Goal: Find specific page/section: Find specific page/section

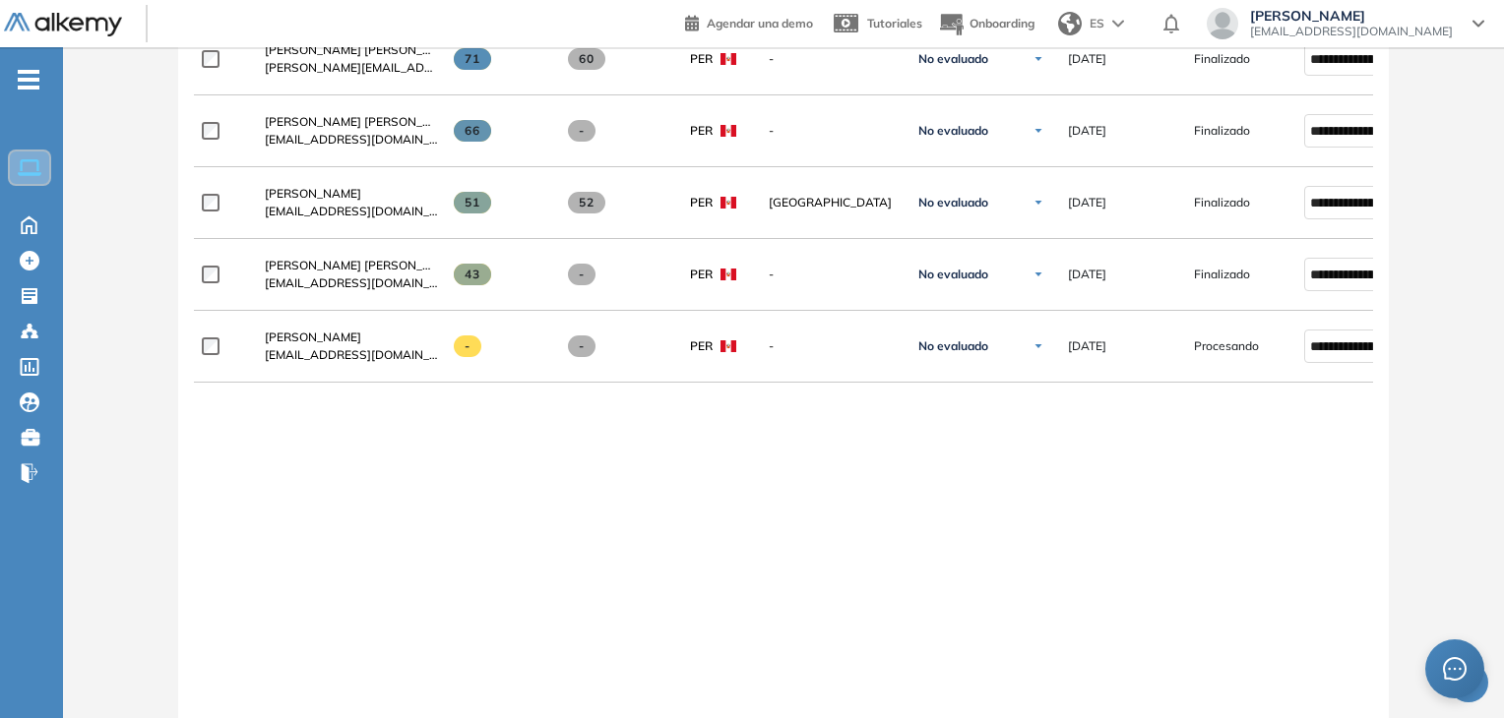
scroll to position [492, 0]
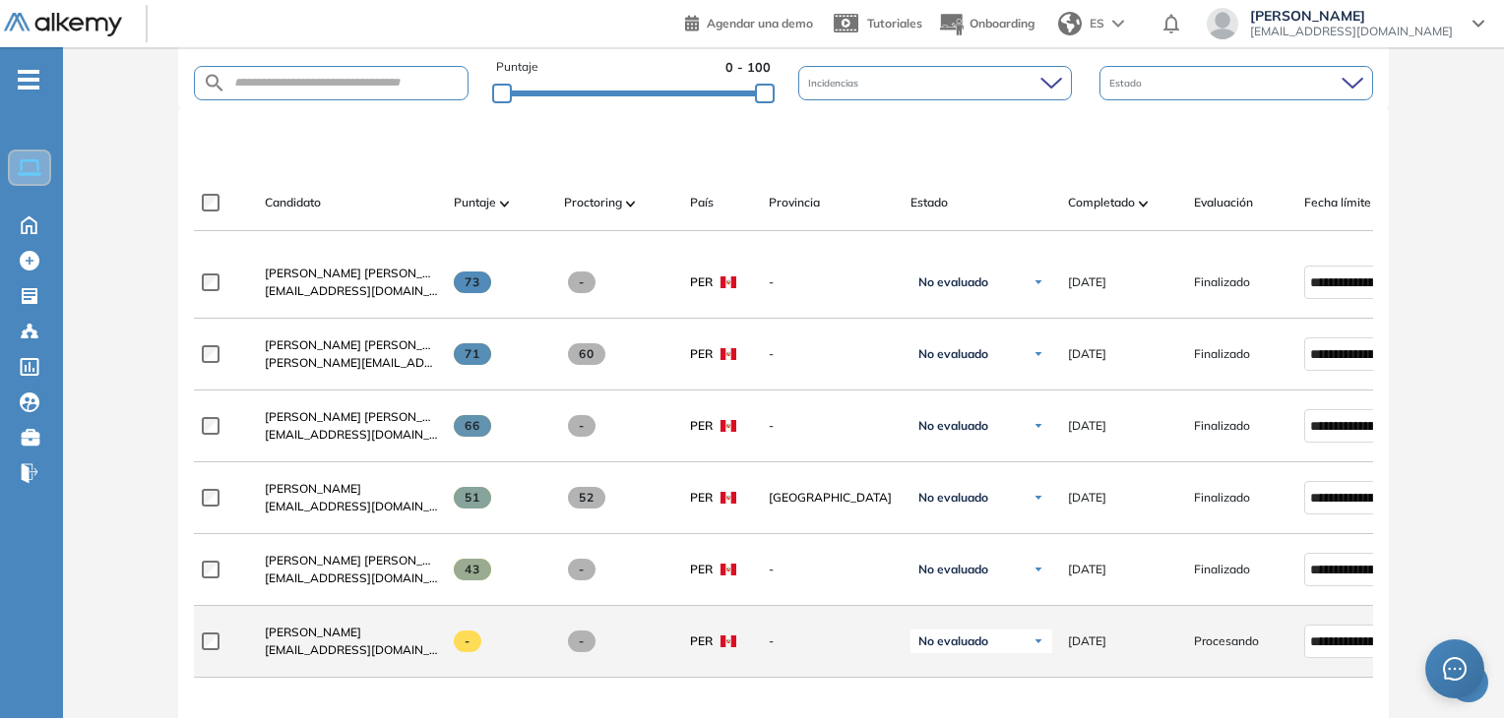
click at [380, 621] on div "[PERSON_NAME] [EMAIL_ADDRESS][DOMAIN_NAME]" at bounding box center [343, 641] width 189 height 67
click at [383, 629] on link "[PERSON_NAME]" at bounding box center [351, 633] width 173 height 18
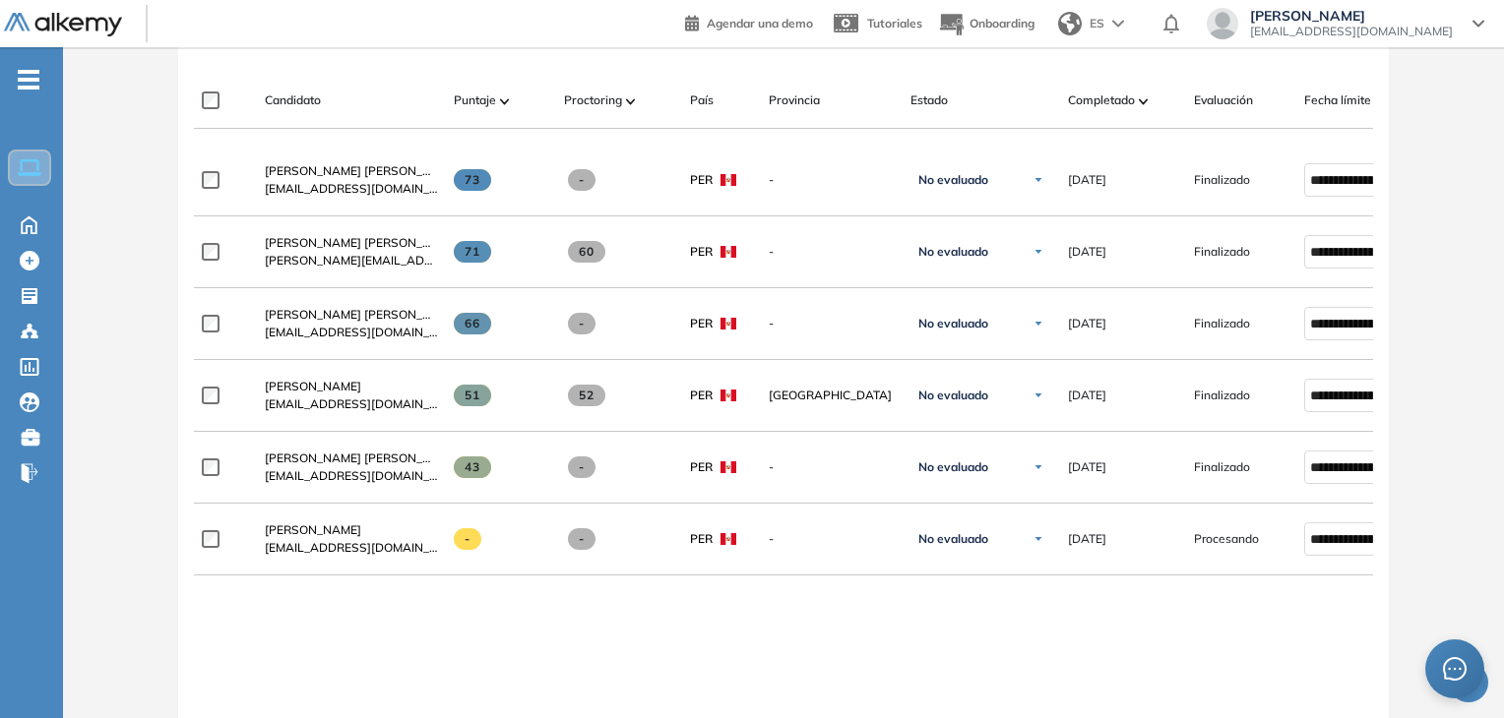
scroll to position [689, 0]
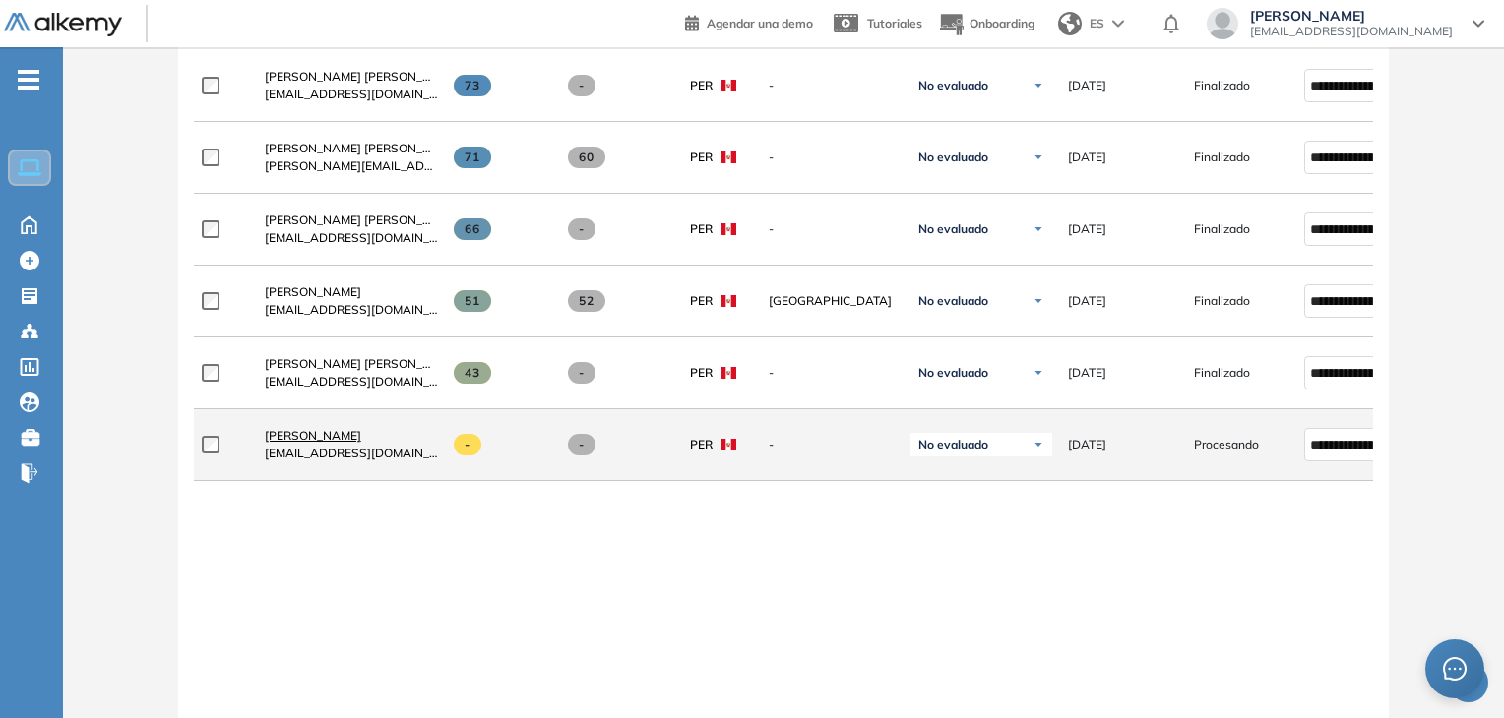
click at [361, 441] on span "[PERSON_NAME]" at bounding box center [313, 435] width 96 height 15
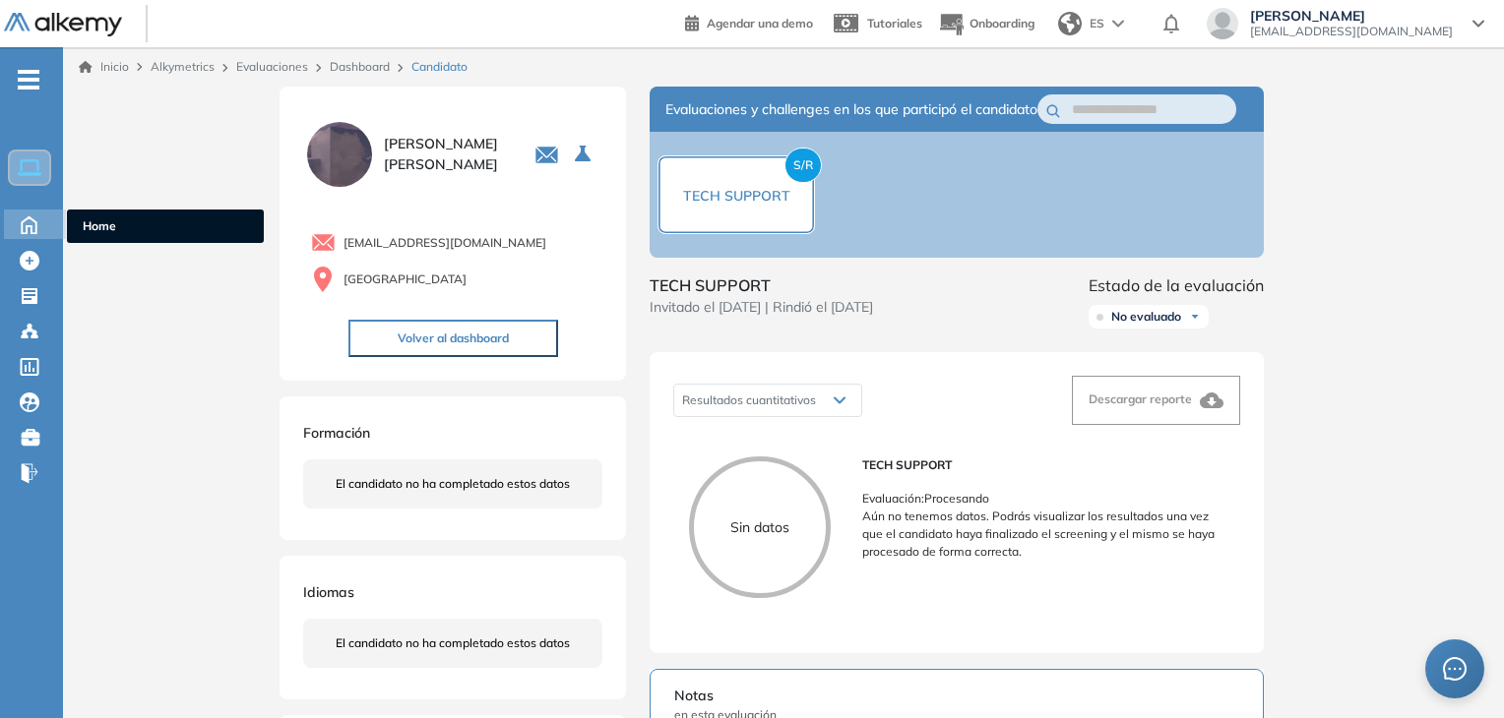
click at [36, 224] on icon at bounding box center [29, 224] width 15 height 17
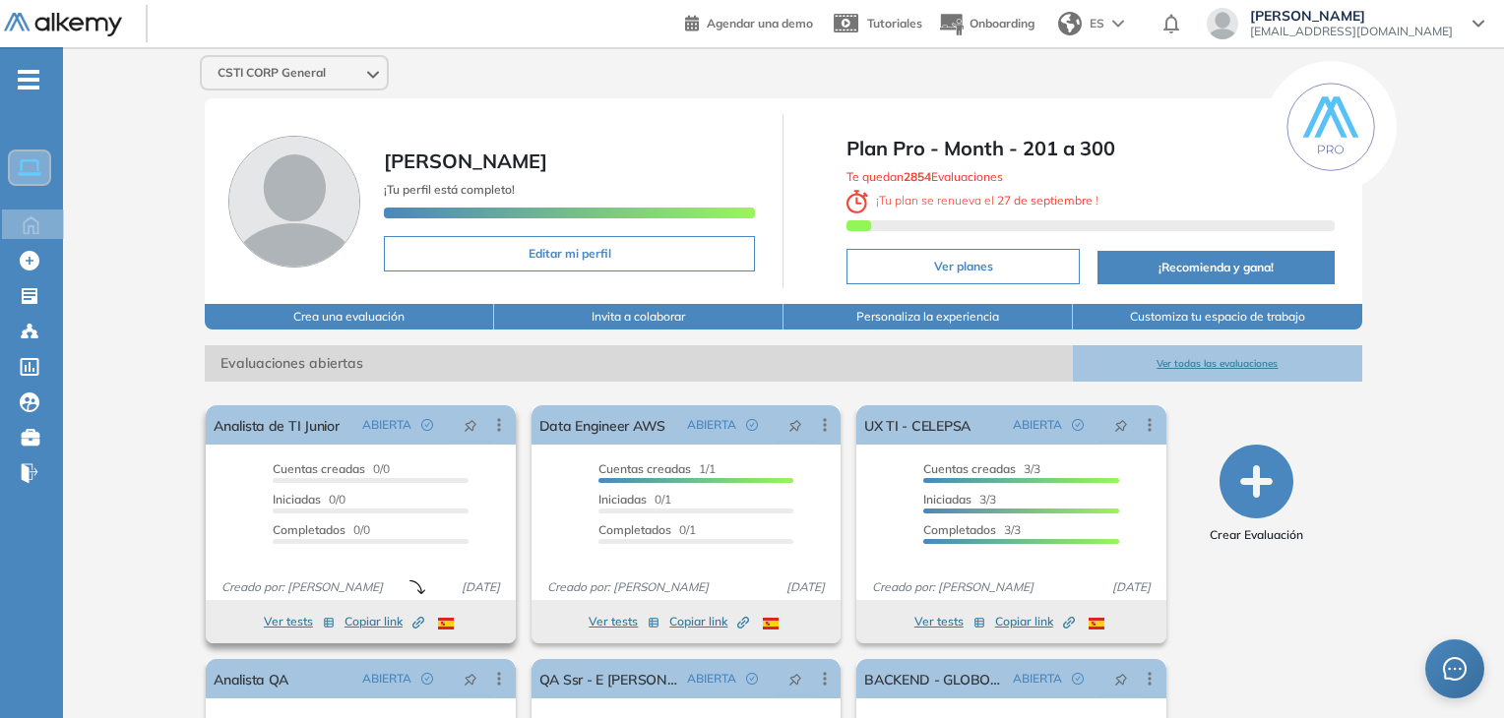
click at [380, 610] on button "Copiar link Created by potrace 1.16, written by [PERSON_NAME] [DATE]-[DATE]" at bounding box center [384, 622] width 80 height 24
